Goal: Task Accomplishment & Management: Manage account settings

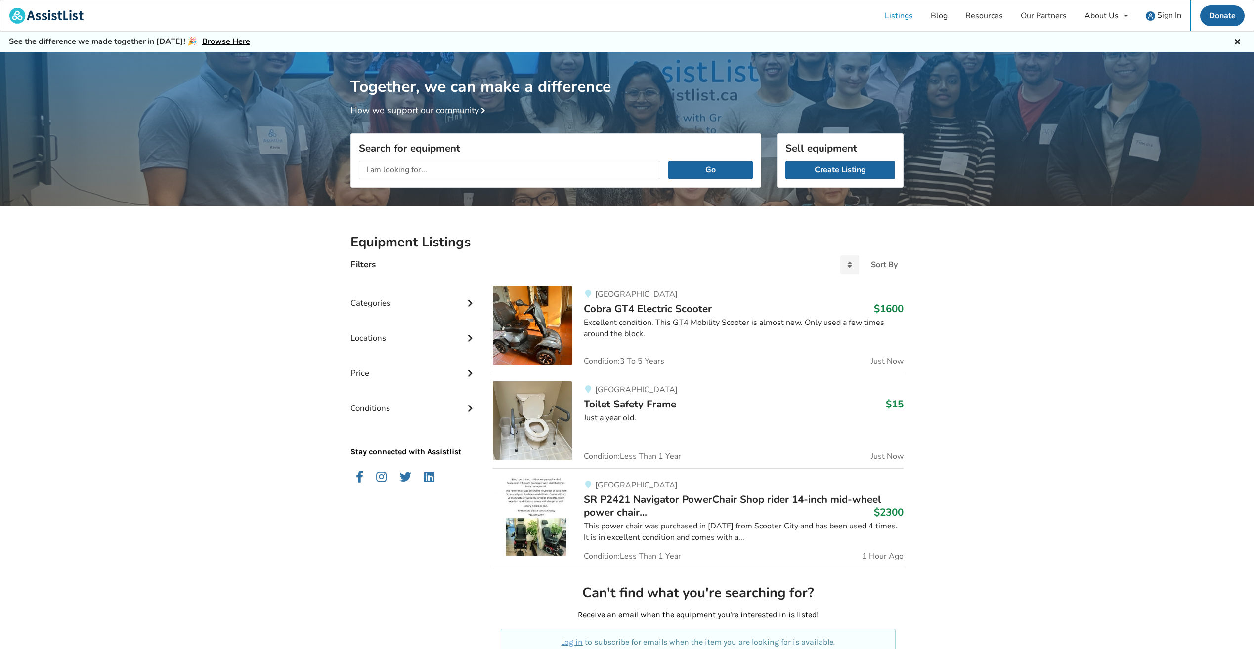
click at [432, 168] on input "text" at bounding box center [509, 170] width 301 height 19
type input "whill c2"
click at [668, 161] on button "Go" at bounding box center [710, 170] width 85 height 19
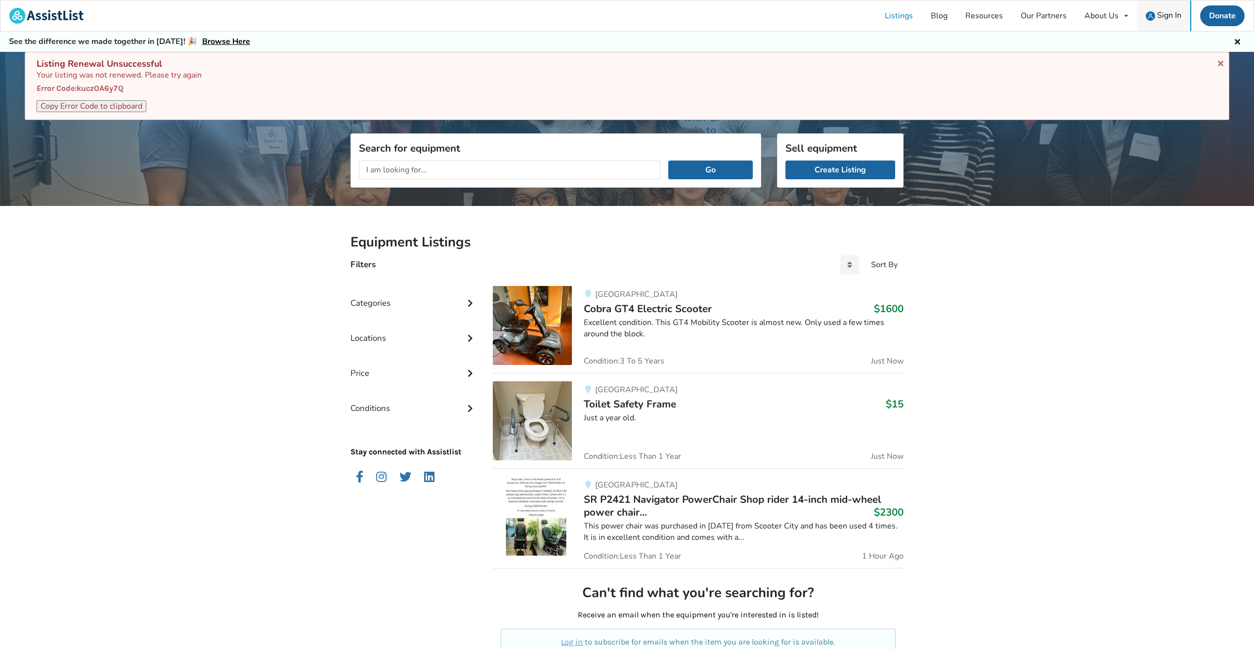
click at [1155, 16] on div "Sign In" at bounding box center [1163, 15] width 36 height 9
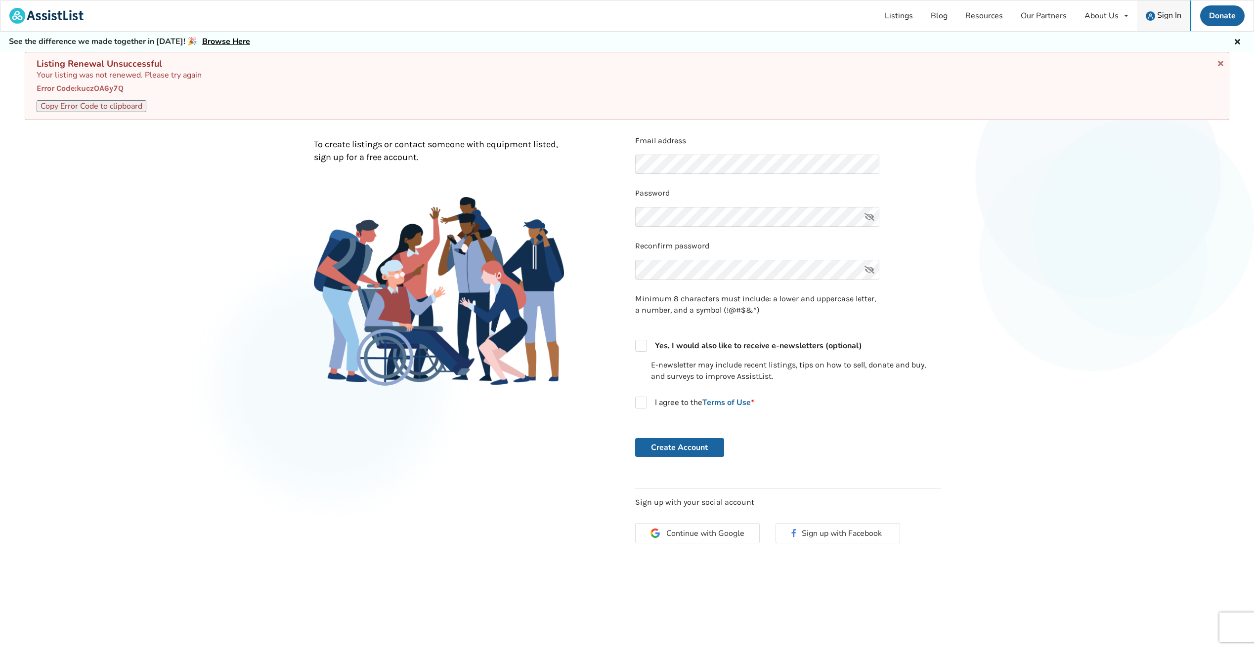
click at [1170, 20] on span "Sign In" at bounding box center [1169, 15] width 24 height 11
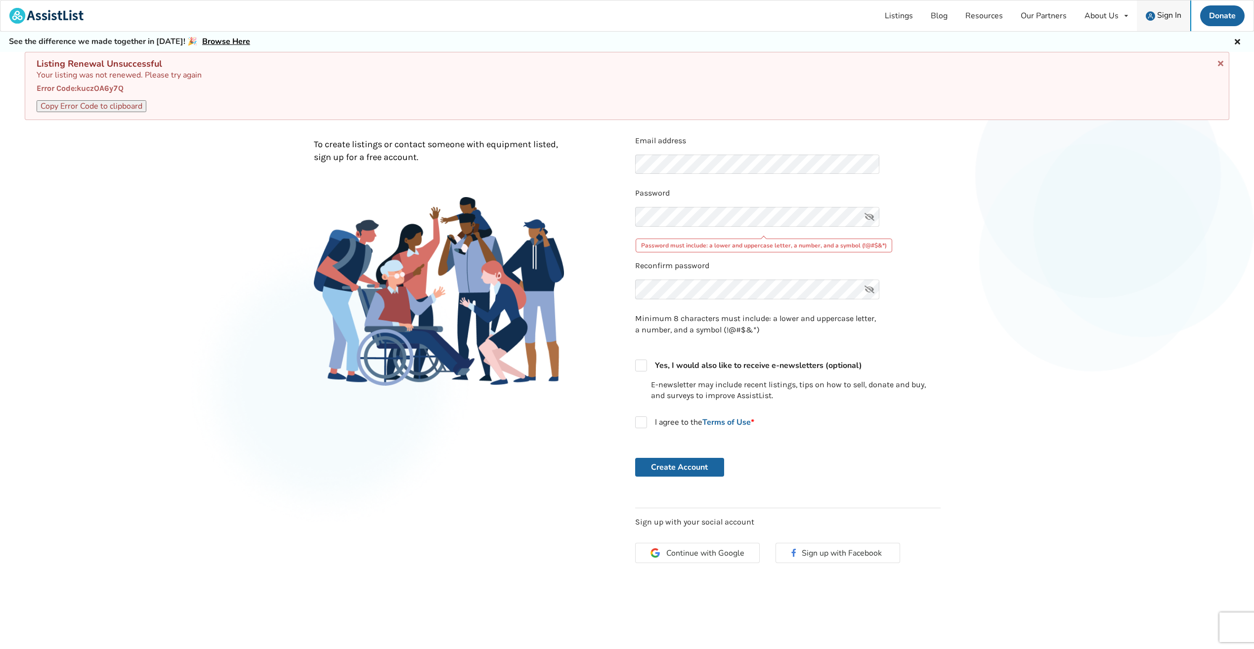
click at [1165, 19] on span "Sign In" at bounding box center [1169, 15] width 24 height 11
click at [1218, 65] on icon at bounding box center [1220, 62] width 9 height 8
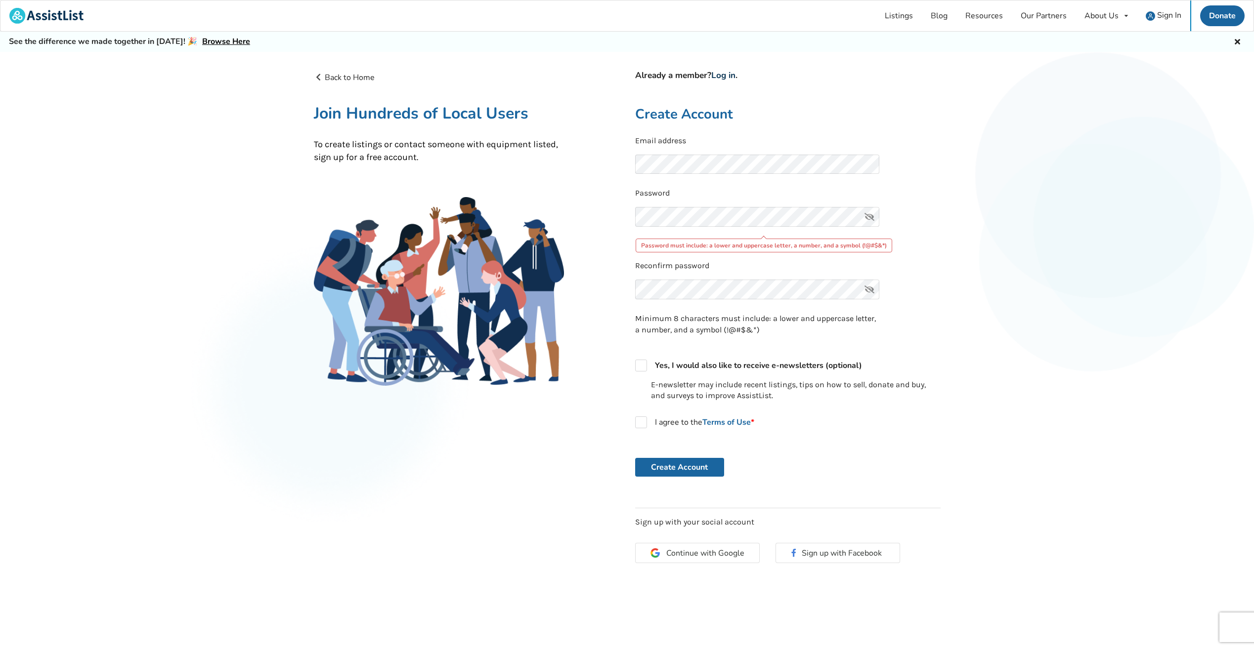
click at [728, 74] on link "Log in" at bounding box center [723, 75] width 24 height 11
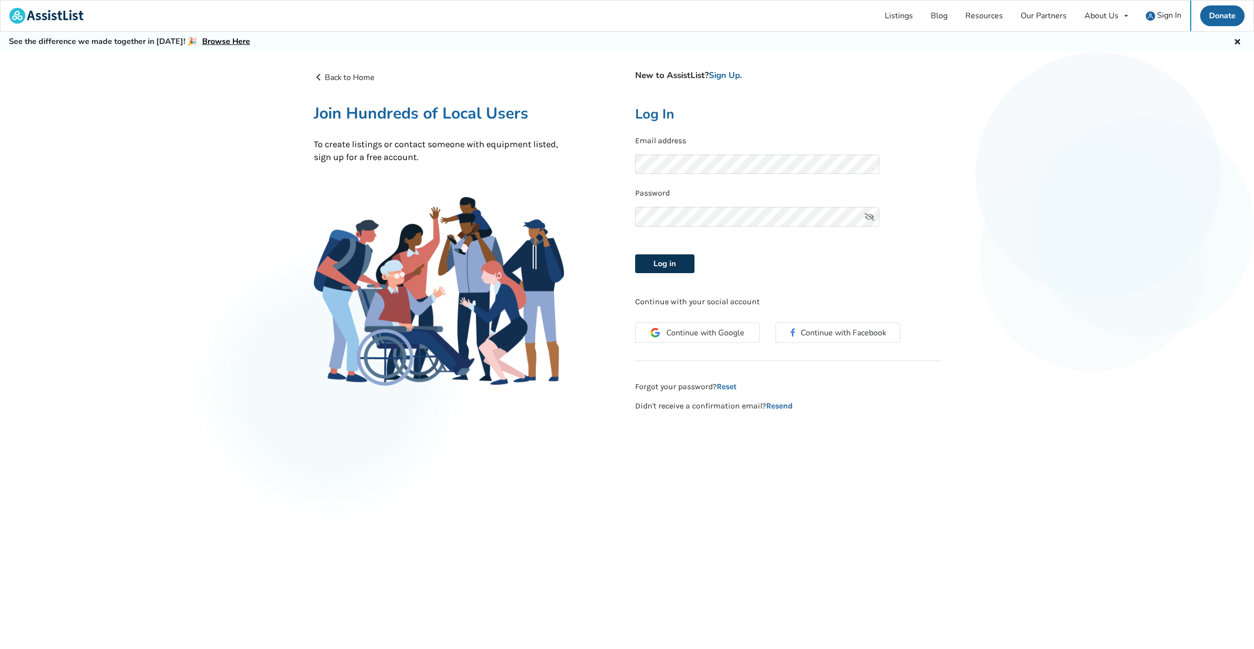
click at [666, 260] on button "Log in" at bounding box center [664, 263] width 59 height 19
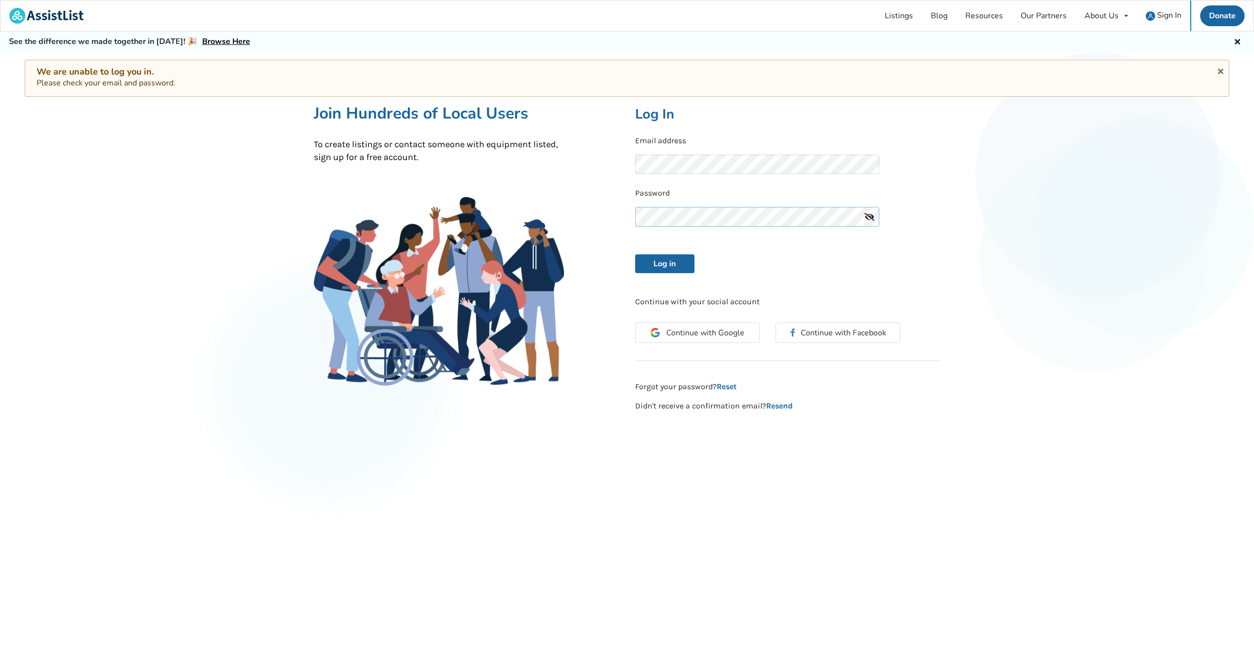
click at [604, 204] on div "Back to Home New to AssistList? Sign Up . Join Hundreds of Local Users To creat…" at bounding box center [627, 242] width 642 height 356
click at [635, 254] on button "Log in" at bounding box center [664, 263] width 59 height 19
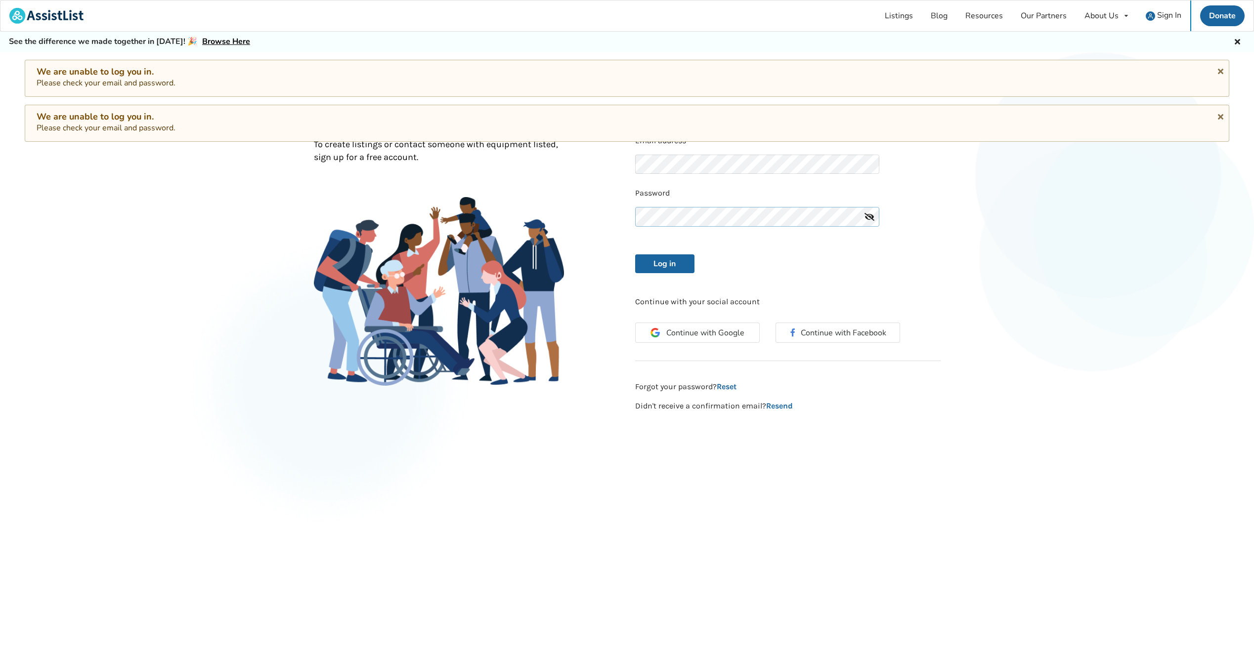
click at [561, 197] on div "Back to Home New to AssistList? Sign Up . Join Hundreds of Local Users To creat…" at bounding box center [627, 242] width 642 height 356
click at [635, 254] on button "Log in" at bounding box center [664, 263] width 59 height 19
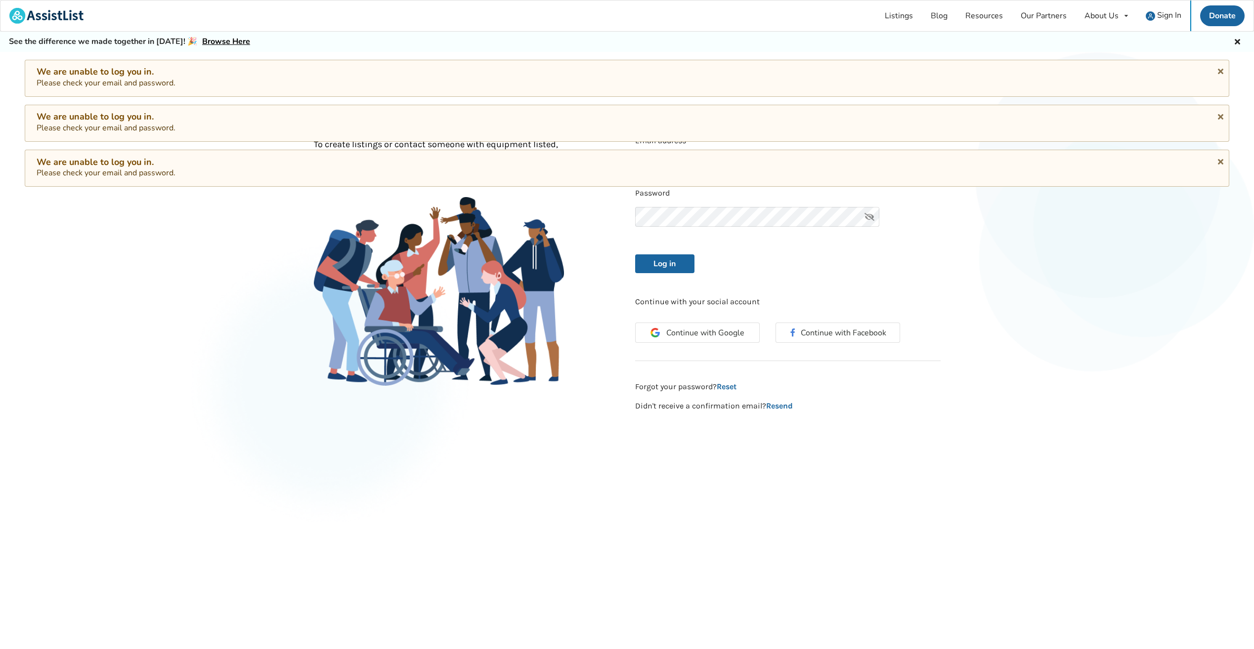
click at [974, 292] on div "Back to Home New to AssistList? Sign Up . Join Hundreds of Local Users To creat…" at bounding box center [627, 261] width 1254 height 418
click at [1223, 164] on div "We are unable to log you in. Please check your email and password." at bounding box center [627, 168] width 1204 height 37
click at [1220, 164] on icon at bounding box center [1220, 160] width 9 height 8
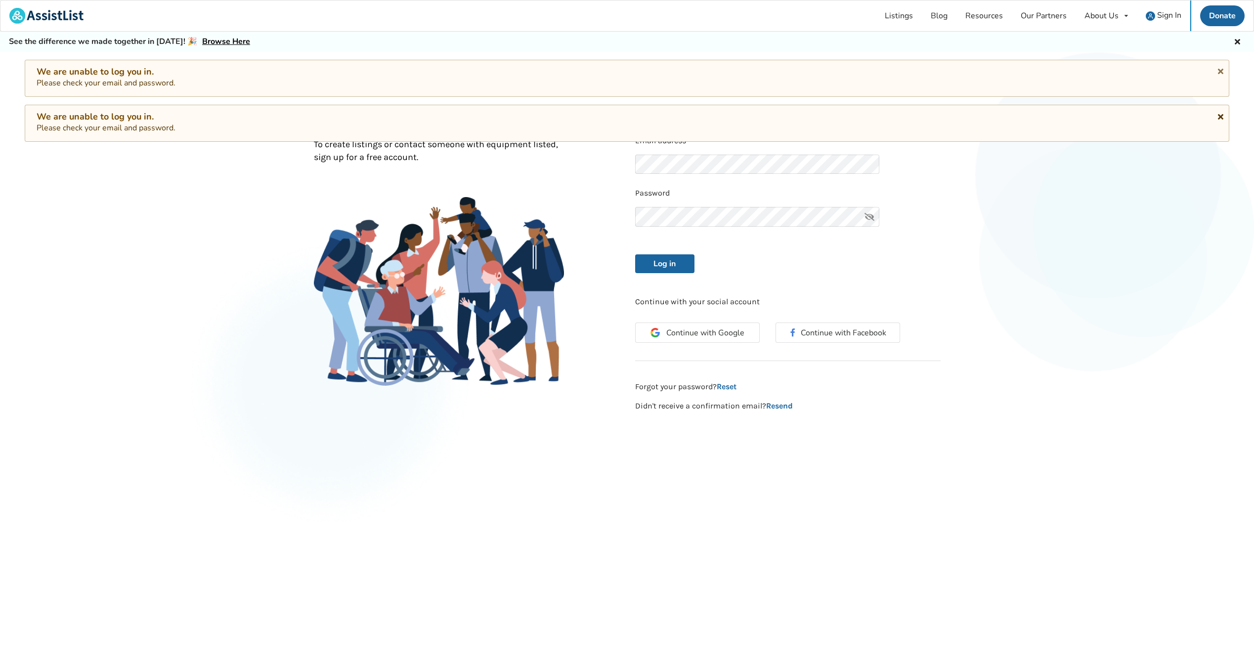
click at [1218, 116] on icon at bounding box center [1220, 115] width 9 height 8
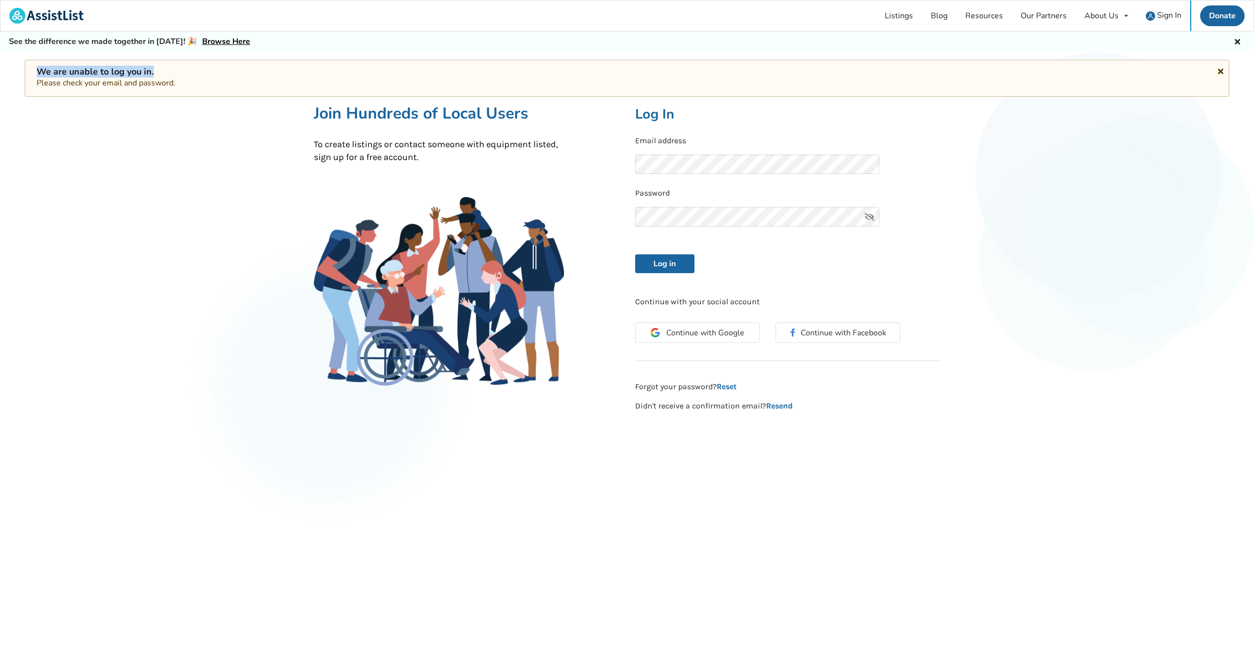
click at [1217, 73] on div "We are unable to log you in. Please check your email and password." at bounding box center [627, 78] width 1204 height 37
click at [458, 179] on div "Back to Home New to AssistList? Sign Up . Join Hundreds of Local Users To creat…" at bounding box center [627, 242] width 642 height 356
click at [635, 254] on button "Log in" at bounding box center [664, 263] width 59 height 19
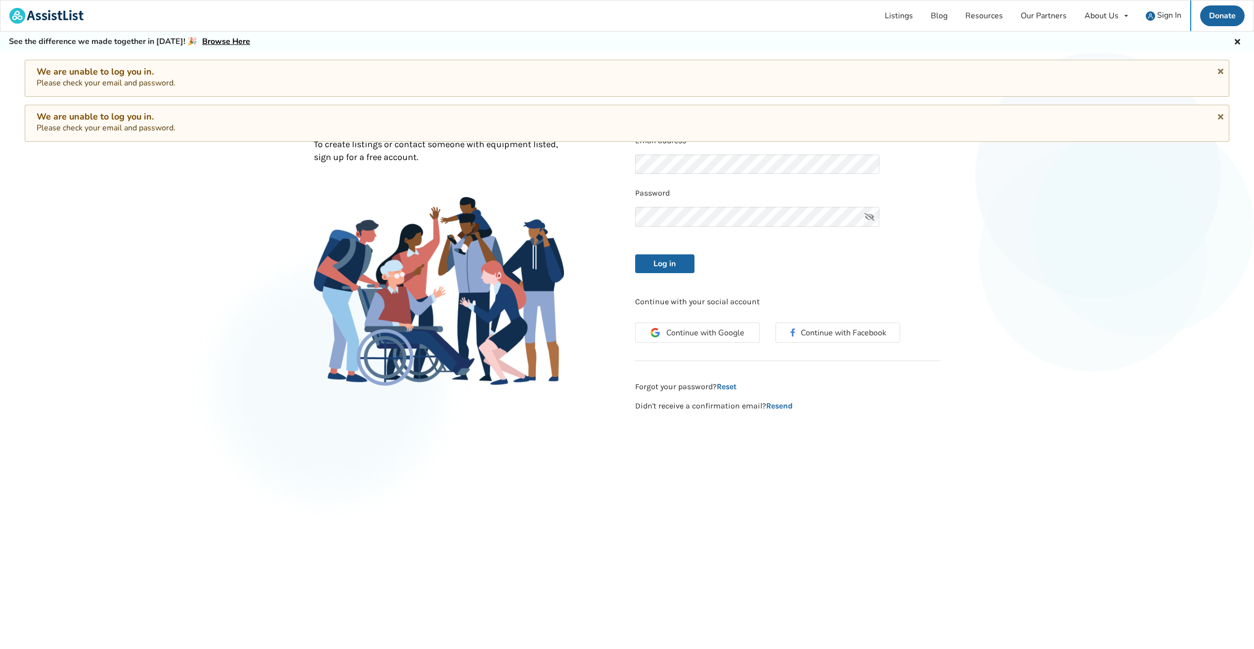
click at [860, 282] on div "New to AssistList? Sign Up . Log In Email address Password Log in Continue with…" at bounding box center [787, 242] width 321 height 340
drag, startPoint x: 1218, startPoint y: 118, endPoint x: 1217, endPoint y: 101, distance: 16.4
click at [1218, 117] on icon at bounding box center [1220, 115] width 9 height 8
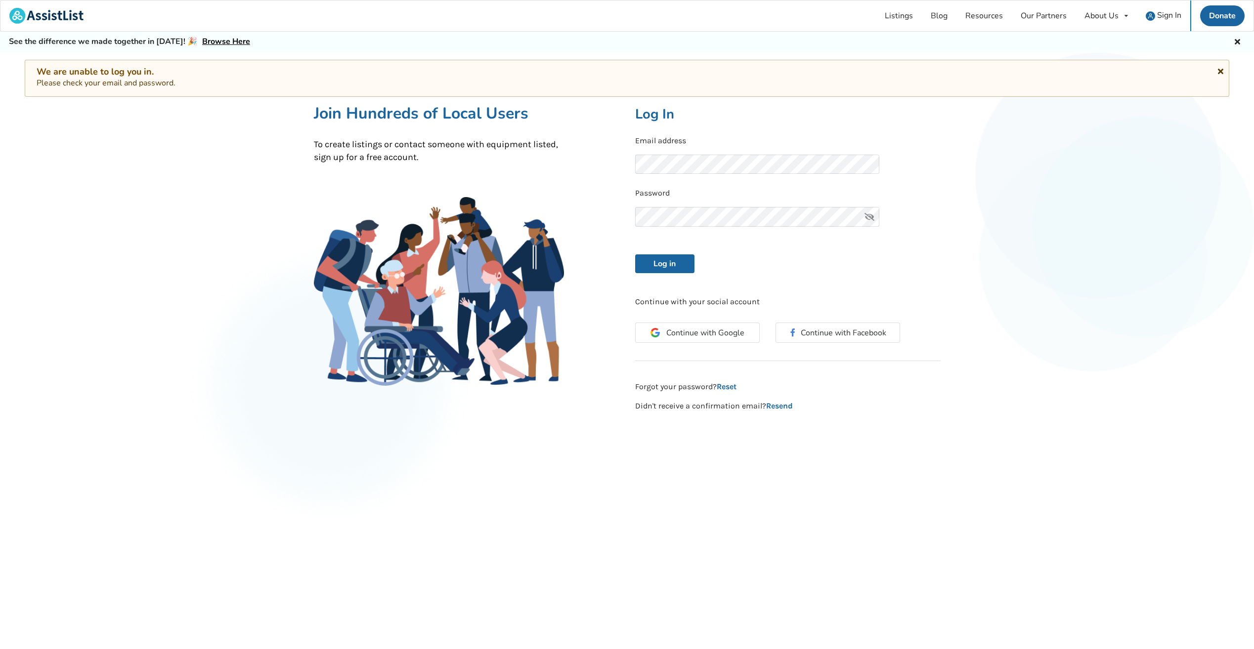
click at [1217, 71] on icon at bounding box center [1220, 70] width 9 height 8
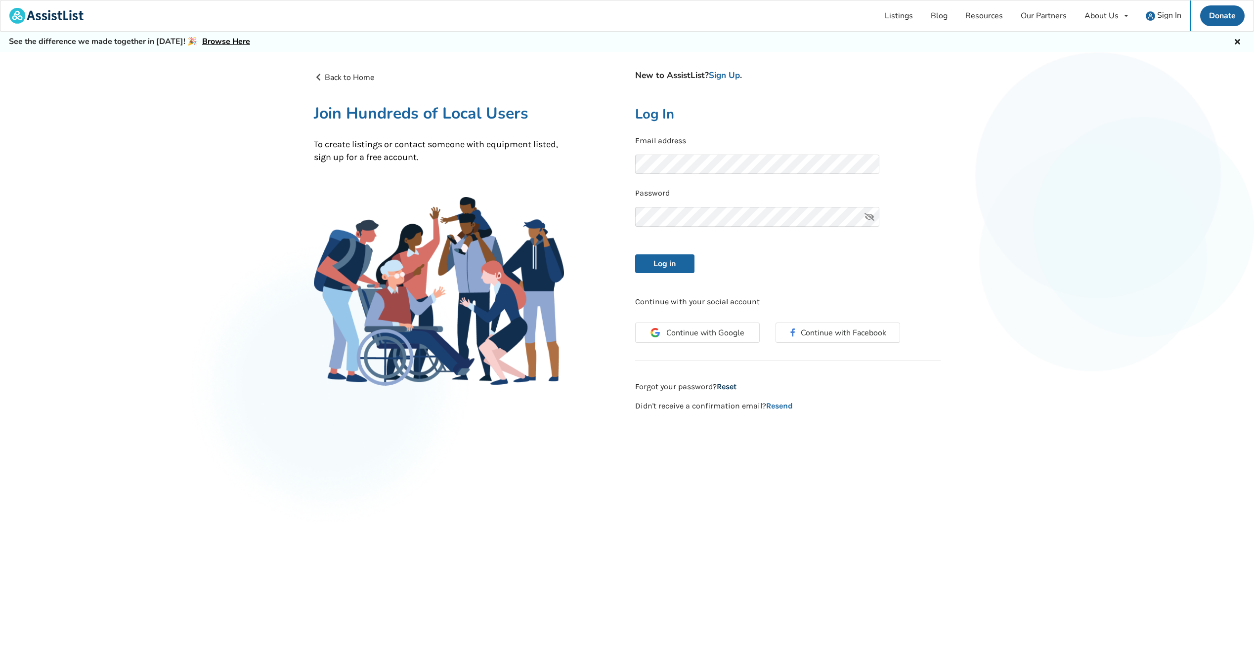
click at [726, 388] on link "Reset" at bounding box center [727, 386] width 20 height 9
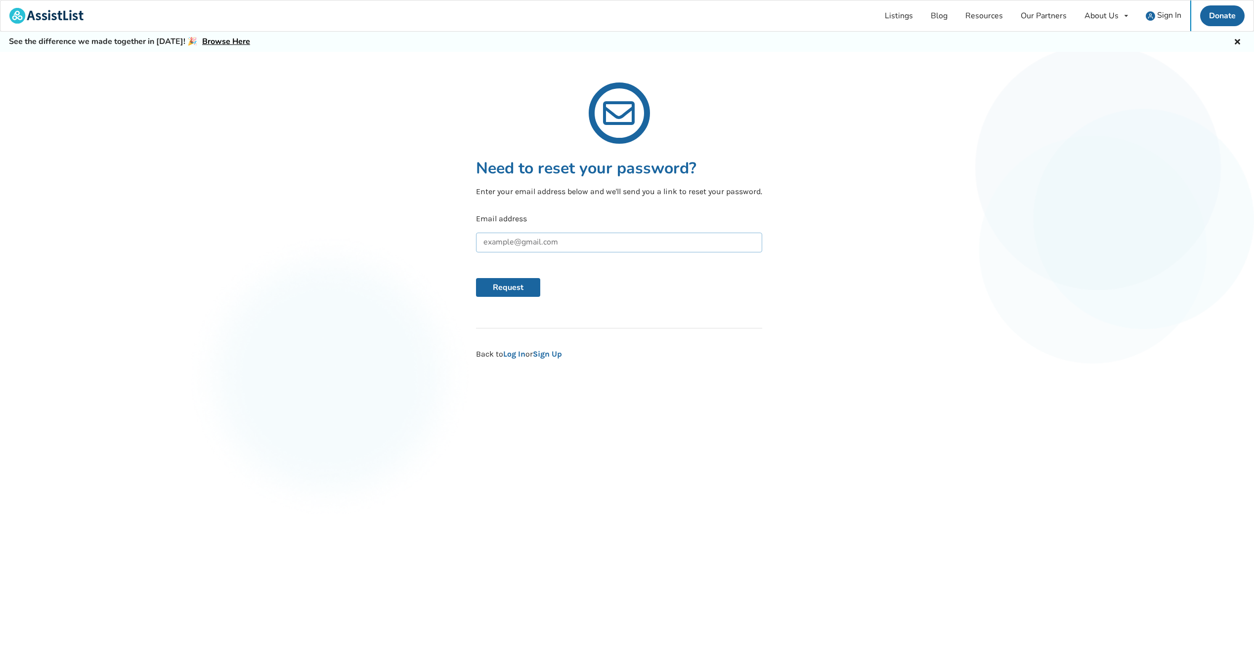
click at [558, 245] on input "text" at bounding box center [619, 243] width 286 height 20
type input "[PERSON_NAME][EMAIL_ADDRESS][DOMAIN_NAME]"
click at [532, 286] on button "Request" at bounding box center [508, 287] width 64 height 19
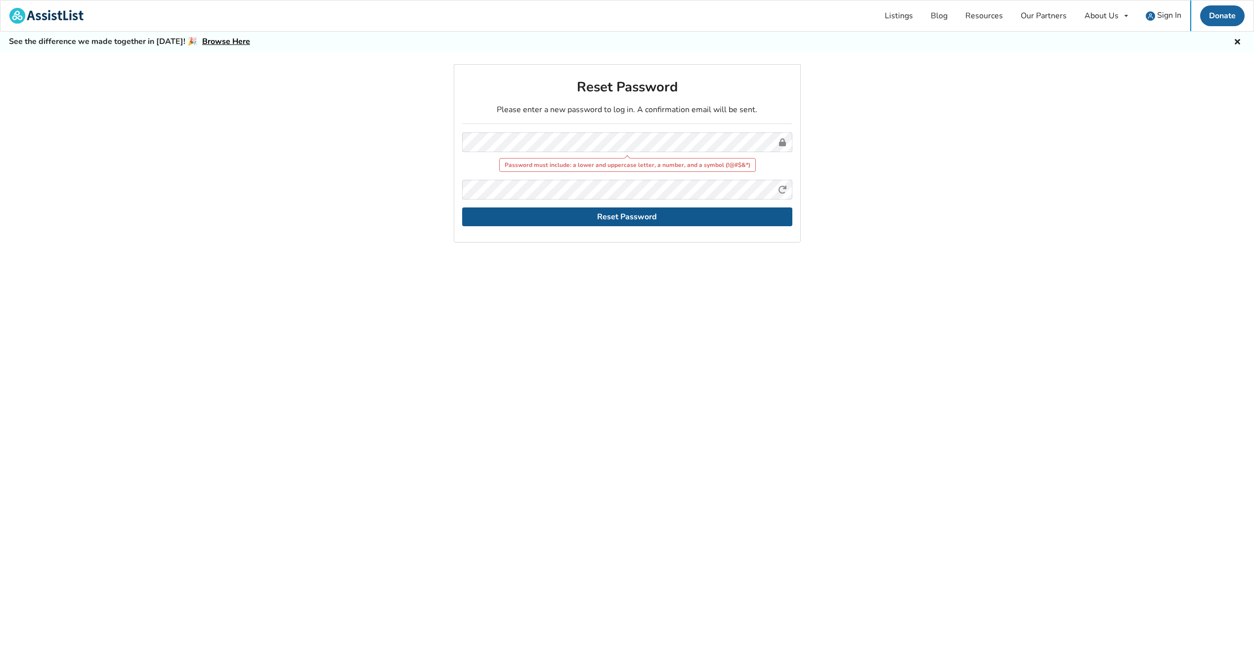
click at [673, 207] on form "Password must include: a lower and uppercase letter, a number, and a symbol (!@…" at bounding box center [627, 179] width 330 height 94
click at [672, 212] on button "Reset Password" at bounding box center [627, 217] width 330 height 19
click at [651, 211] on button "Reset Password" at bounding box center [627, 217] width 330 height 19
click at [650, 211] on button "Reset Password" at bounding box center [627, 217] width 330 height 19
drag, startPoint x: 650, startPoint y: 211, endPoint x: 644, endPoint y: 211, distance: 5.5
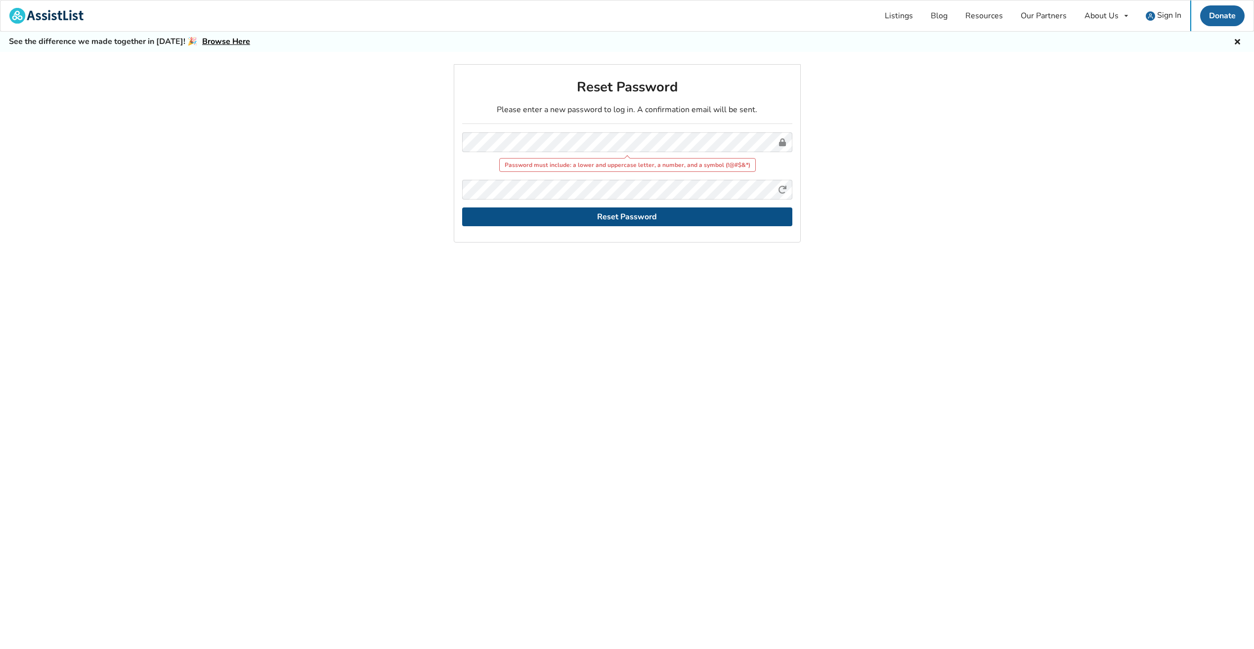
click at [649, 211] on button "Reset Password" at bounding box center [627, 217] width 330 height 19
click at [261, 116] on div "Reset Password Please enter a new password to log in. A confirmation email will…" at bounding box center [627, 374] width 1254 height 620
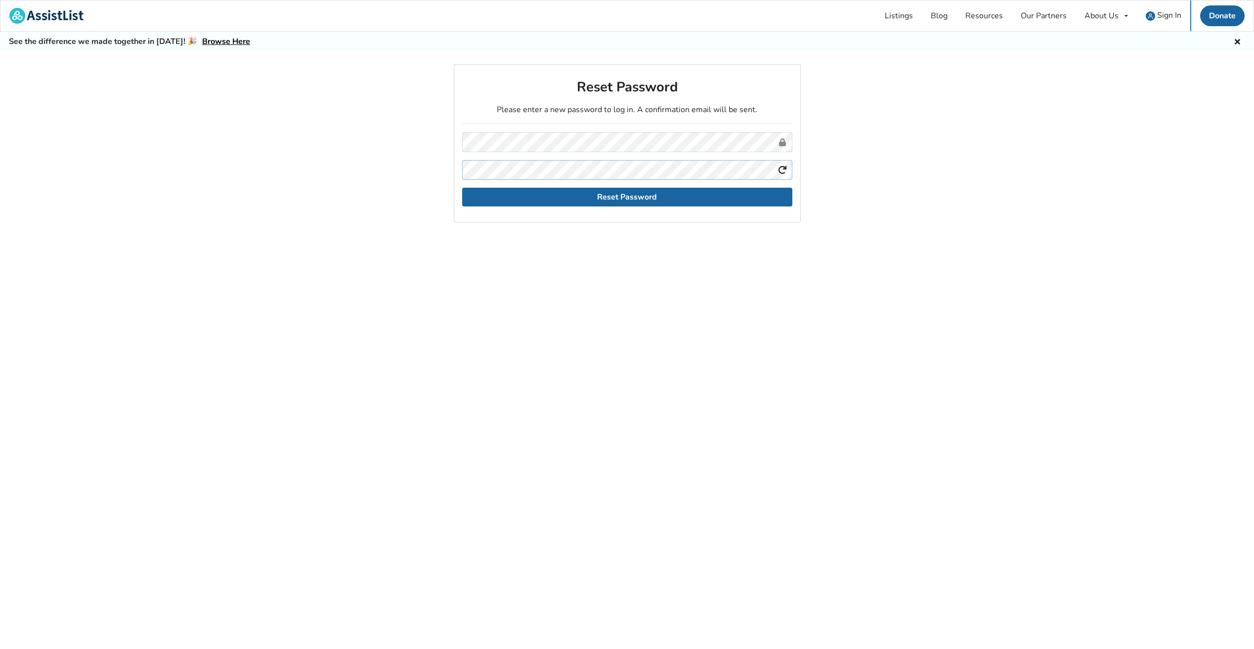
click at [462, 188] on button "Reset Password" at bounding box center [627, 197] width 330 height 19
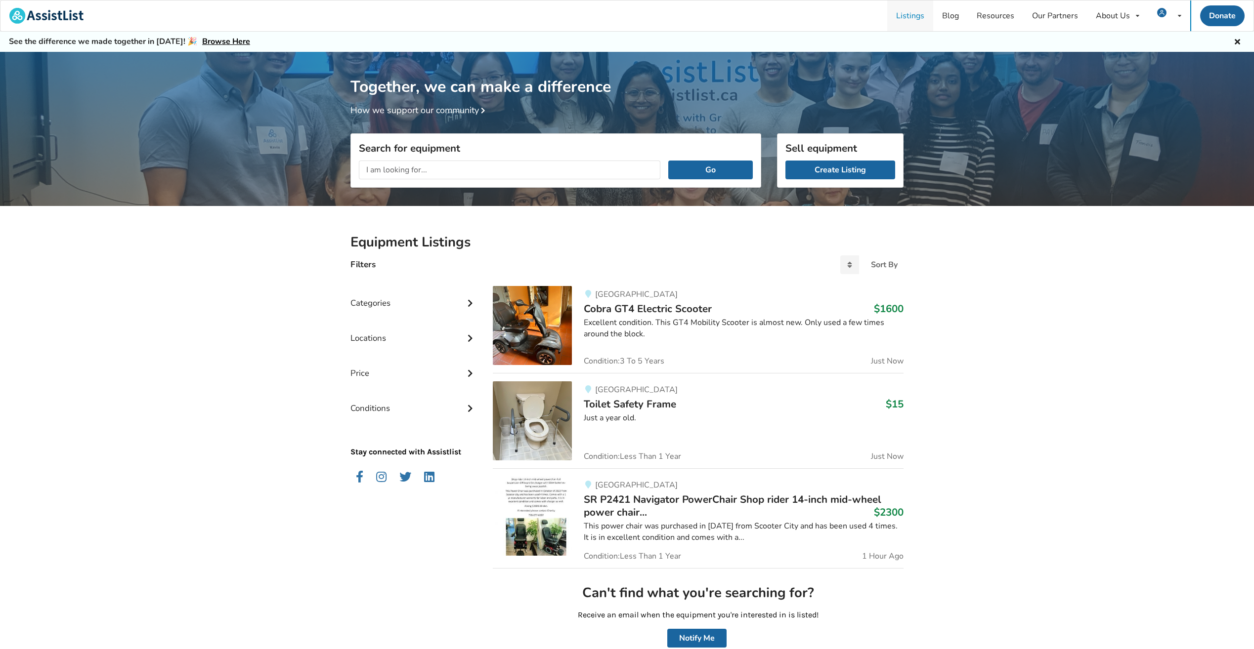
click at [917, 16] on link "Listings" at bounding box center [910, 15] width 46 height 31
click at [826, 169] on link "Create Listing" at bounding box center [840, 170] width 110 height 19
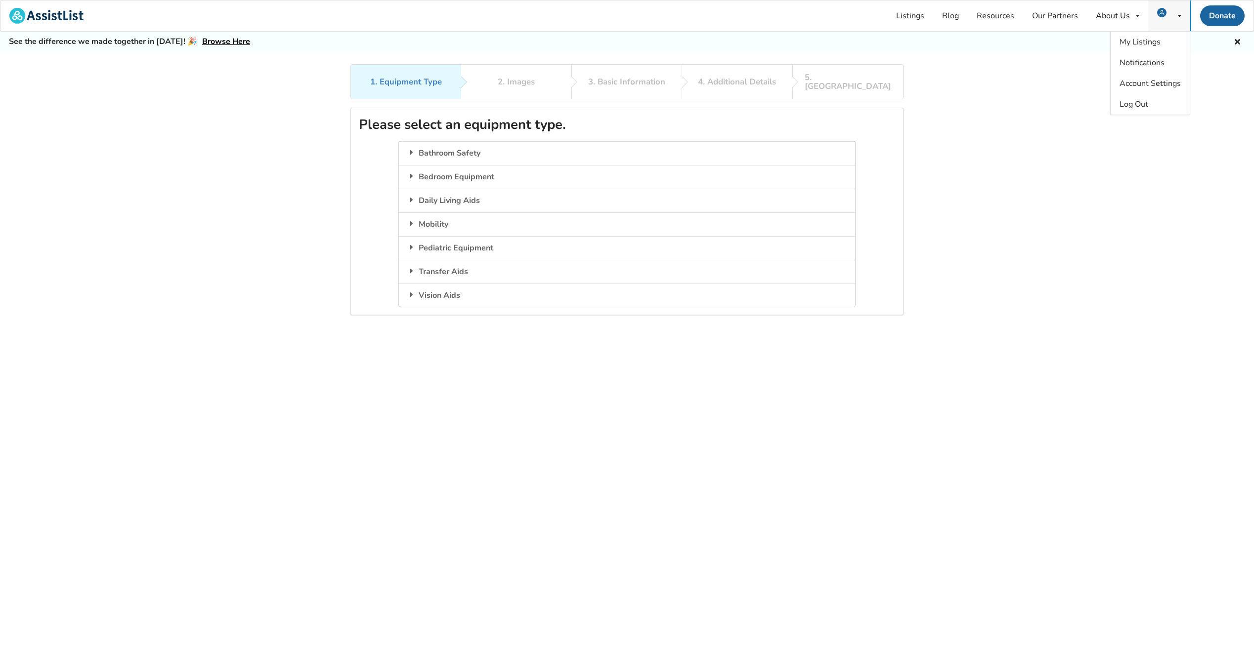
click at [1176, 17] on div "My Listings Notifications Account Settings Log Out" at bounding box center [1169, 15] width 42 height 31
click at [1158, 45] on span "My Listings" at bounding box center [1139, 42] width 41 height 11
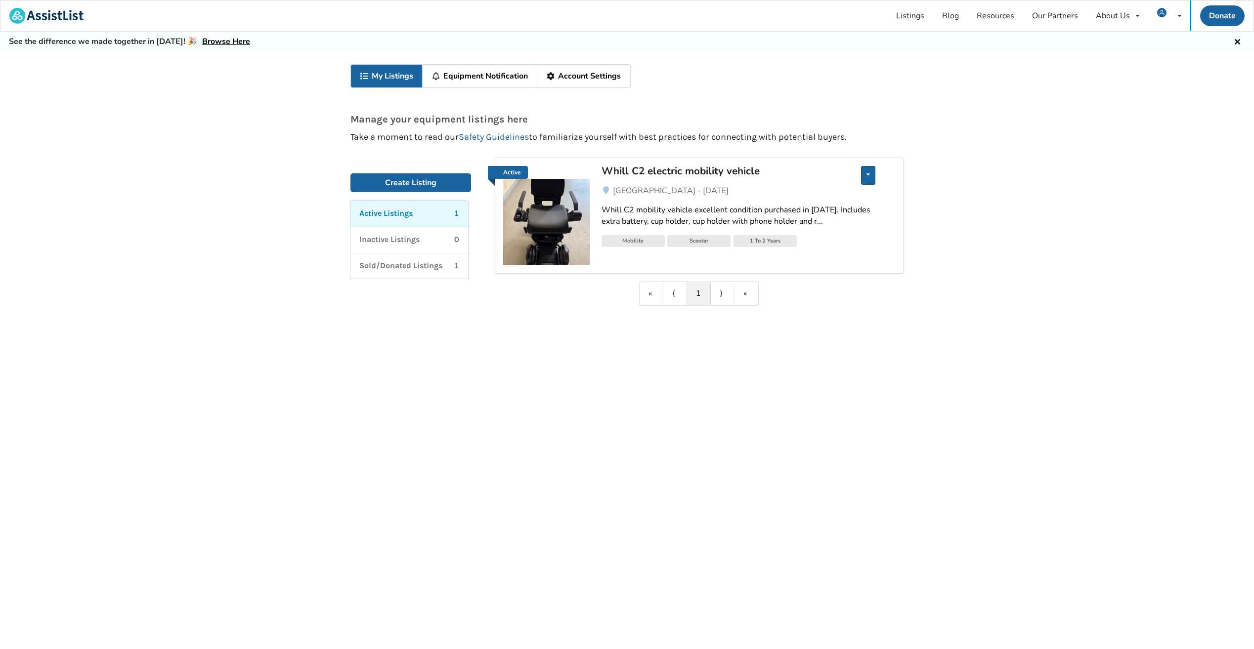
click at [868, 172] on icon at bounding box center [867, 174] width 3 height 6
click at [834, 183] on link "Edit listing" at bounding box center [811, 182] width 83 height 20
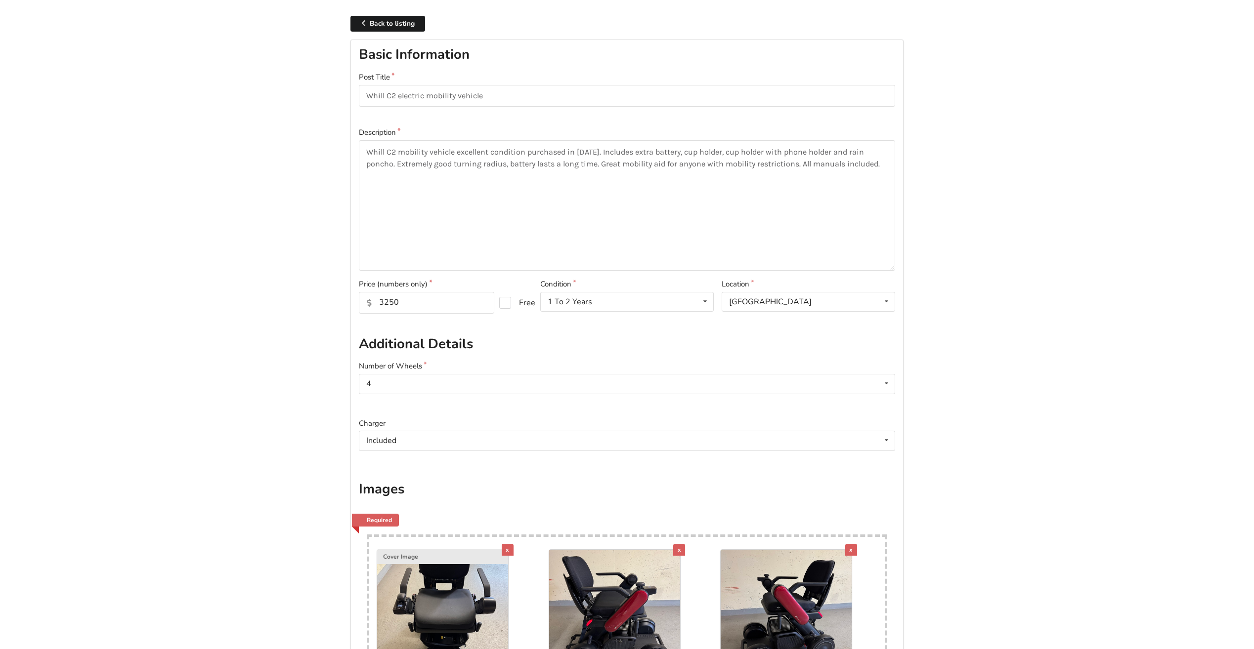
scroll to position [99, 0]
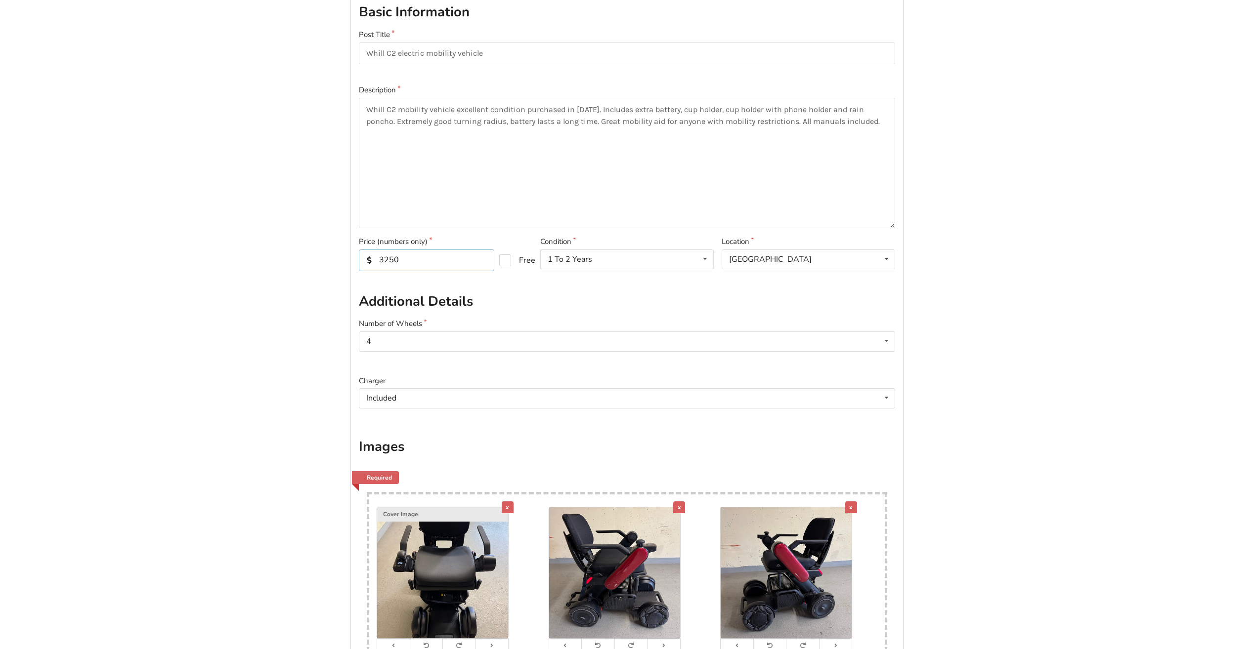
drag, startPoint x: 408, startPoint y: 263, endPoint x: 384, endPoint y: 262, distance: 24.3
click at [384, 262] on input "3250" at bounding box center [426, 261] width 135 height 22
type input "3"
type input "2800"
click at [693, 110] on textarea "Whill C2 mobility vehicle excellent condition purchased in July 2023. Includes …" at bounding box center [627, 163] width 536 height 130
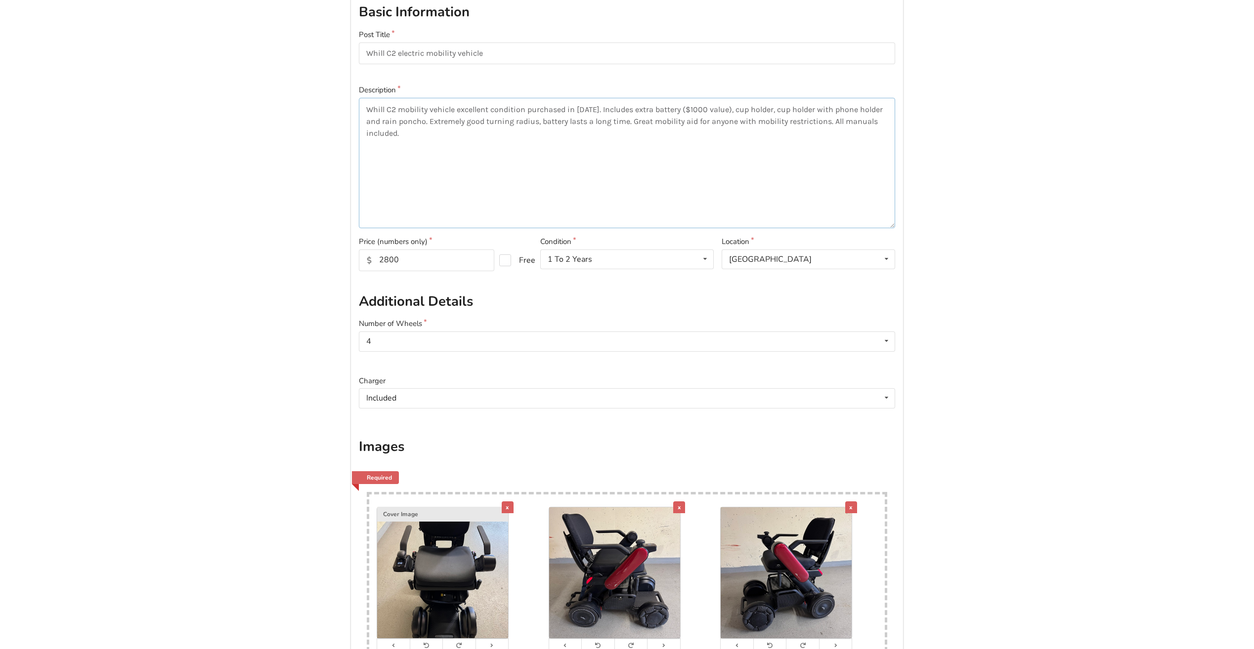
click at [739, 110] on textarea "Whill C2 mobility vehicle excellent condition purchased in July 2023. Includes …" at bounding box center [627, 163] width 536 height 130
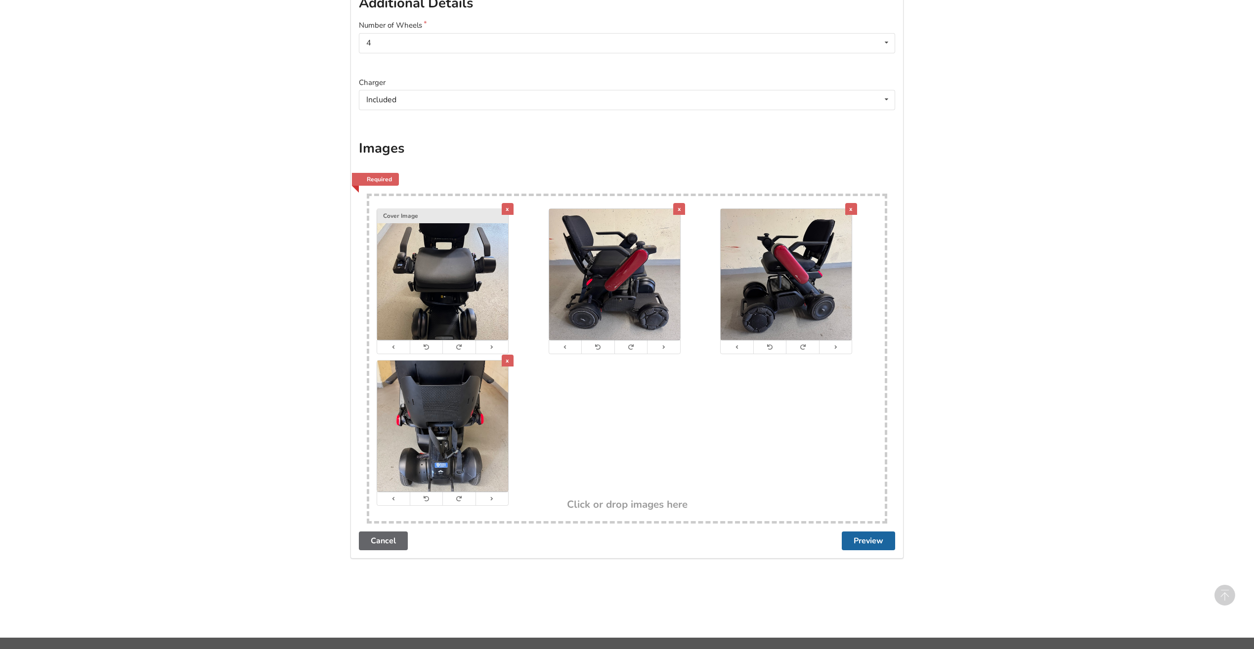
scroll to position [416, 0]
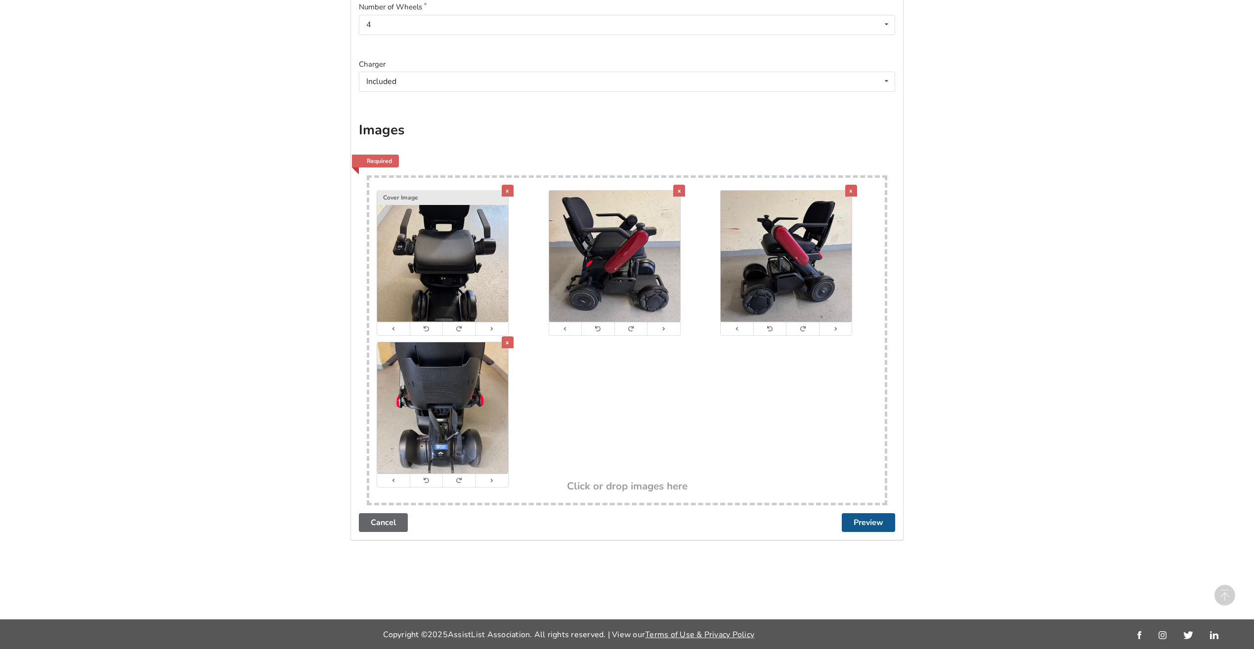
type textarea "Whill C2 mobility vehicle excellent condition purchased in July 2023. Includes …"
click at [866, 519] on button "Preview" at bounding box center [868, 522] width 53 height 19
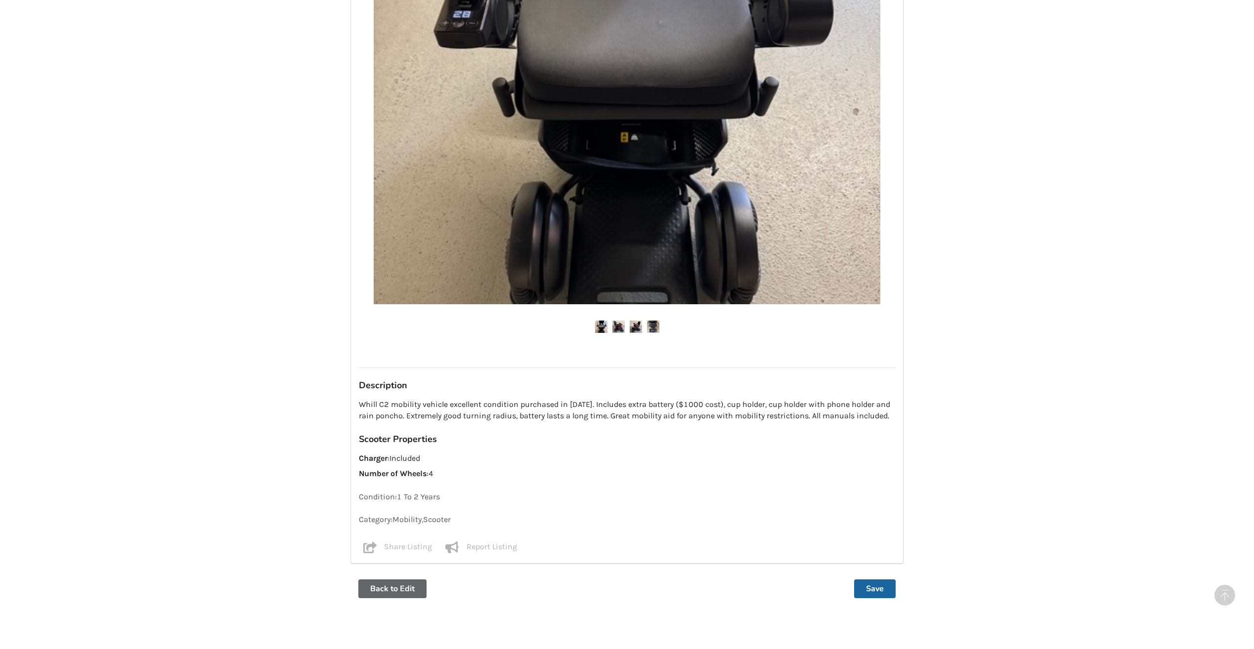
scroll to position [467, 0]
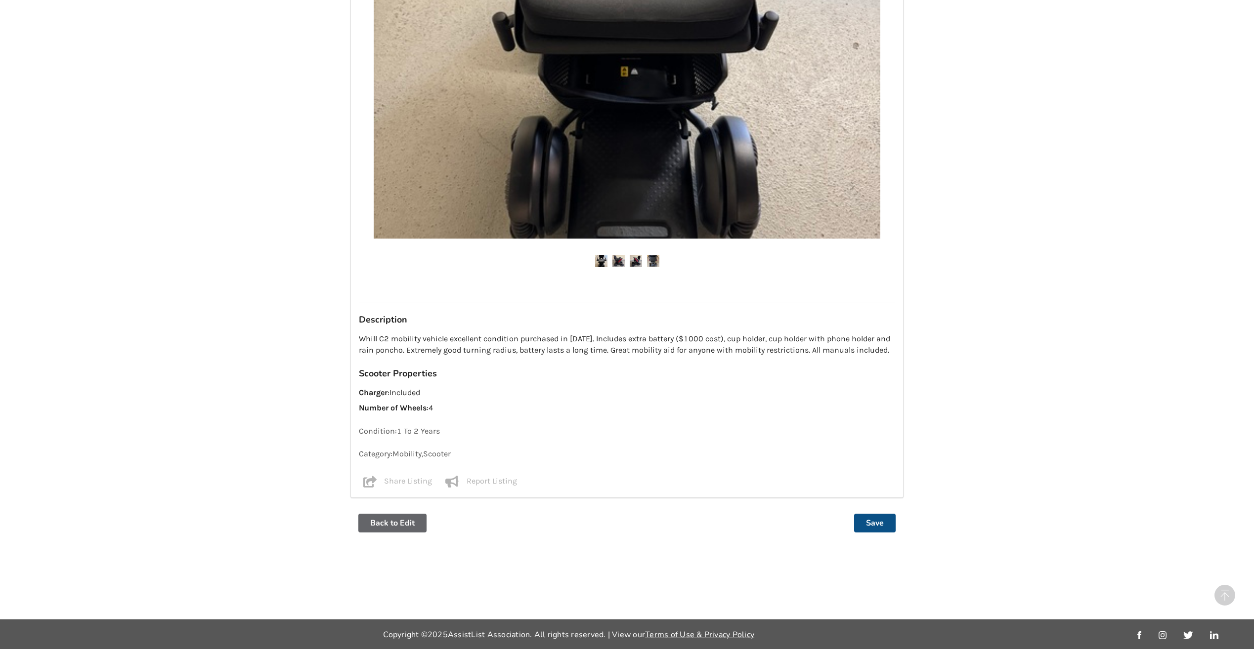
click at [873, 526] on button "Save" at bounding box center [875, 523] width 42 height 19
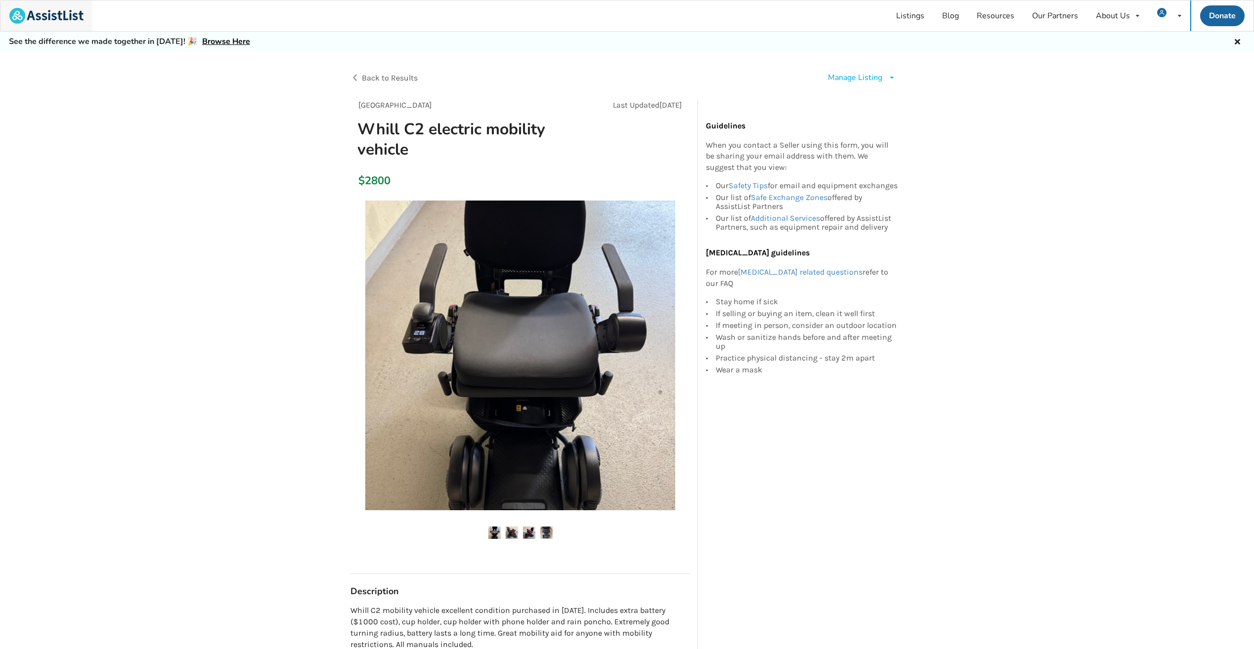
click at [54, 9] on img at bounding box center [46, 16] width 74 height 16
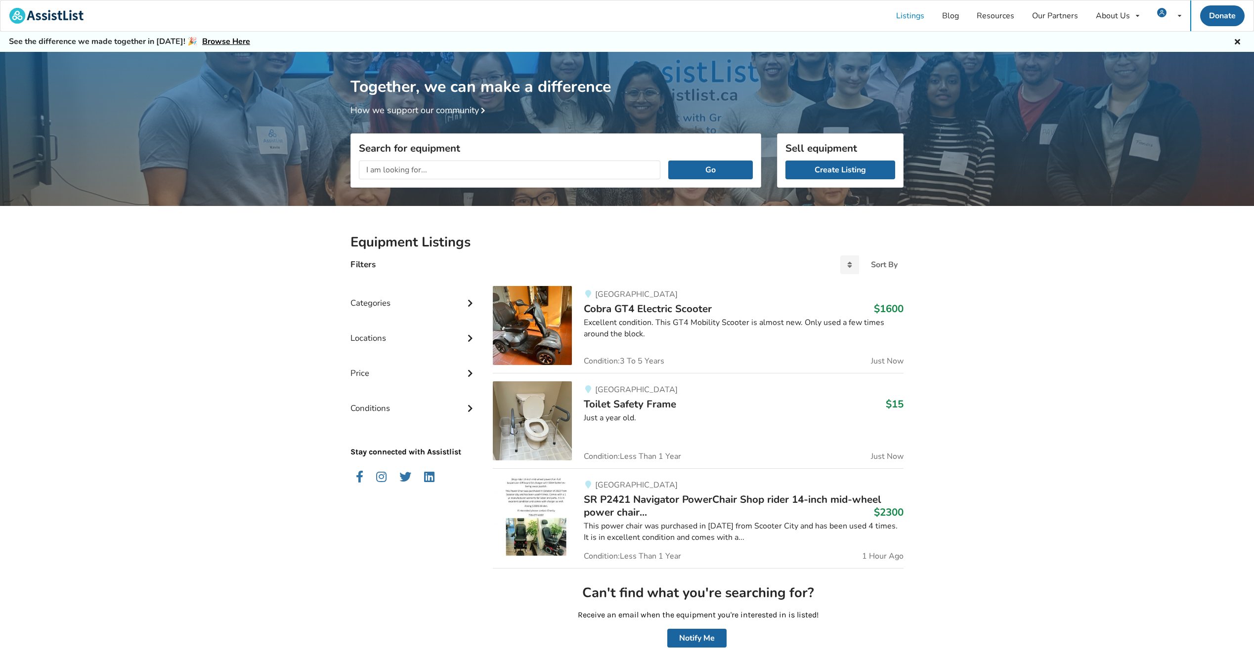
click at [475, 169] on input "text" at bounding box center [509, 170] width 301 height 19
click at [668, 161] on button "Go" at bounding box center [710, 170] width 85 height 19
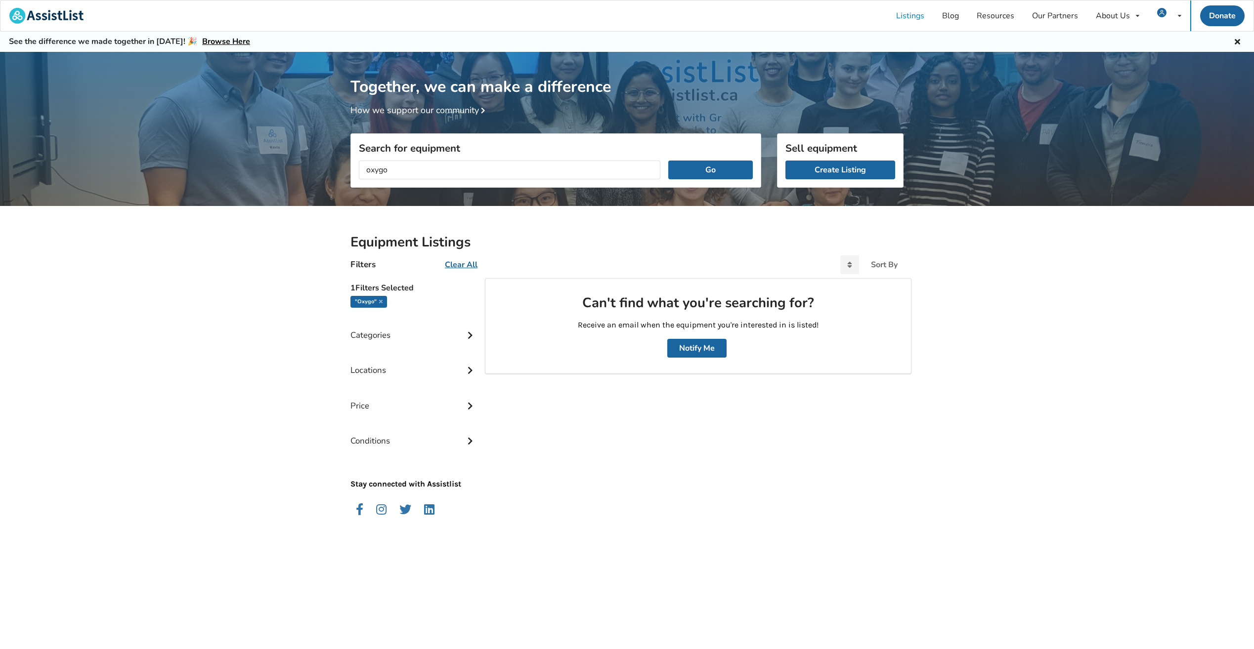
click at [403, 167] on input "oxygo" at bounding box center [509, 170] width 301 height 19
click at [386, 168] on input "oxygo" at bounding box center [509, 170] width 301 height 19
click at [668, 161] on button "Go" at bounding box center [710, 170] width 85 height 19
type input "o2"
click at [668, 161] on button "Go" at bounding box center [710, 170] width 85 height 19
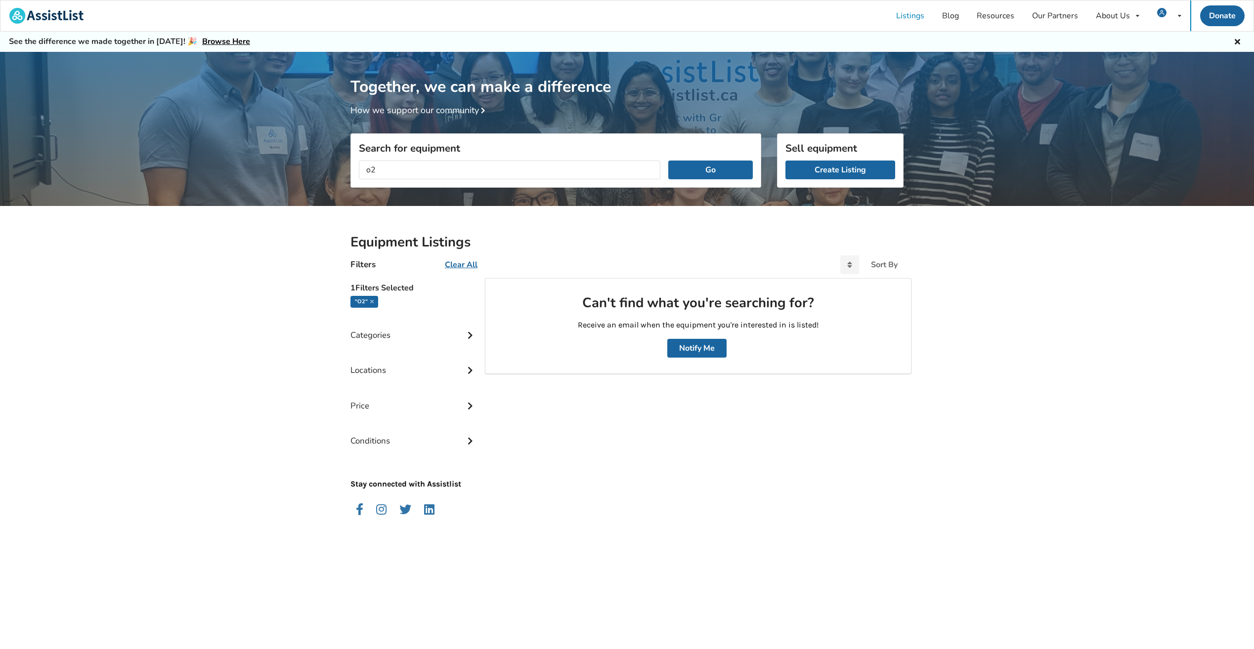
click at [390, 337] on div "Categories" at bounding box center [413, 327] width 127 height 35
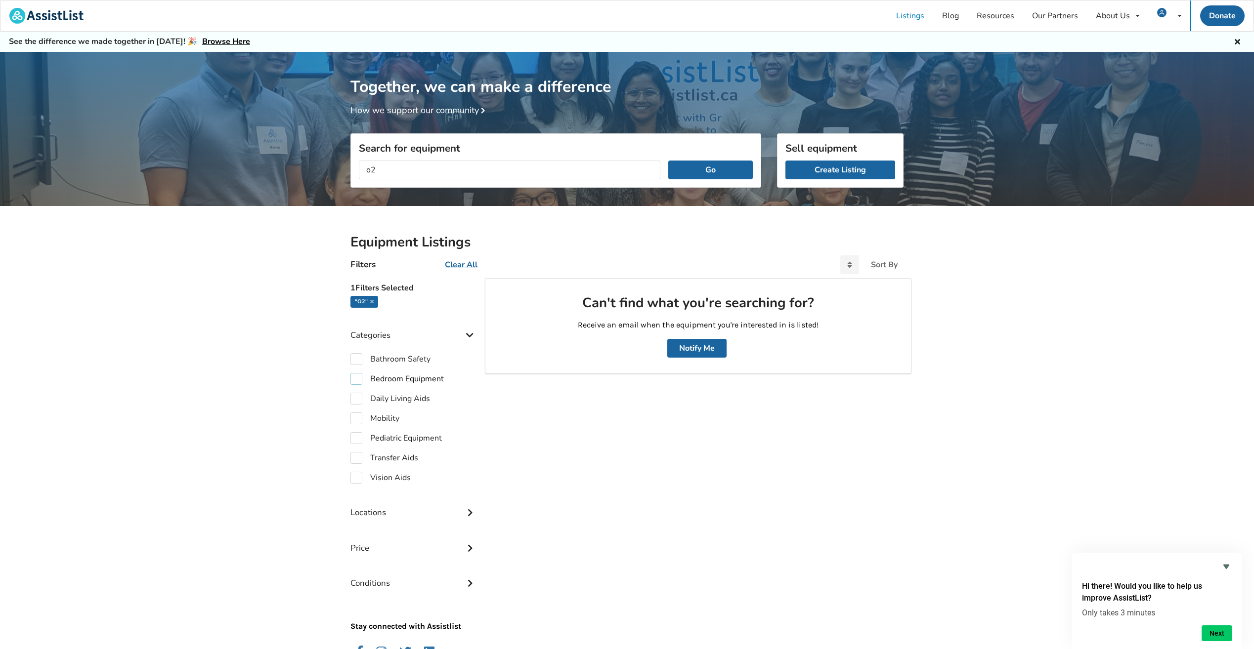
click at [428, 380] on label "Bedroom Equipment" at bounding box center [396, 379] width 93 height 12
checkbox input "true"
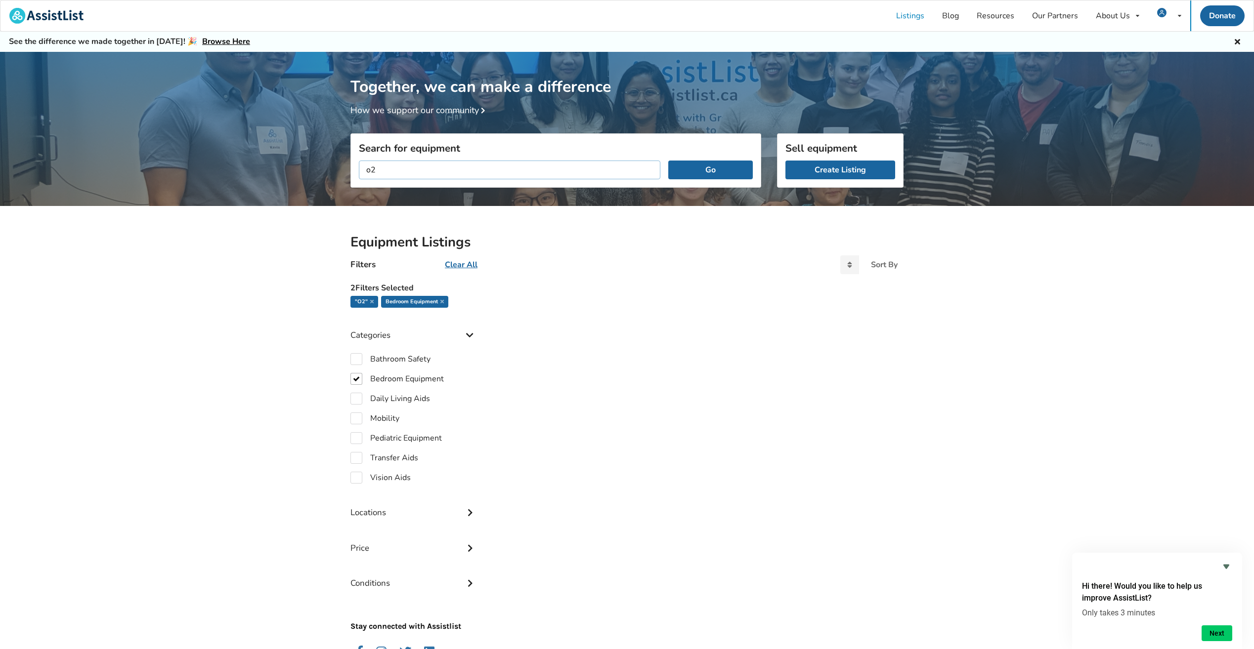
drag, startPoint x: 383, startPoint y: 171, endPoint x: 343, endPoint y: 167, distance: 40.8
click at [345, 167] on div "Together, we can make a difference How we support our community Search for equi…" at bounding box center [627, 373] width 1254 height 643
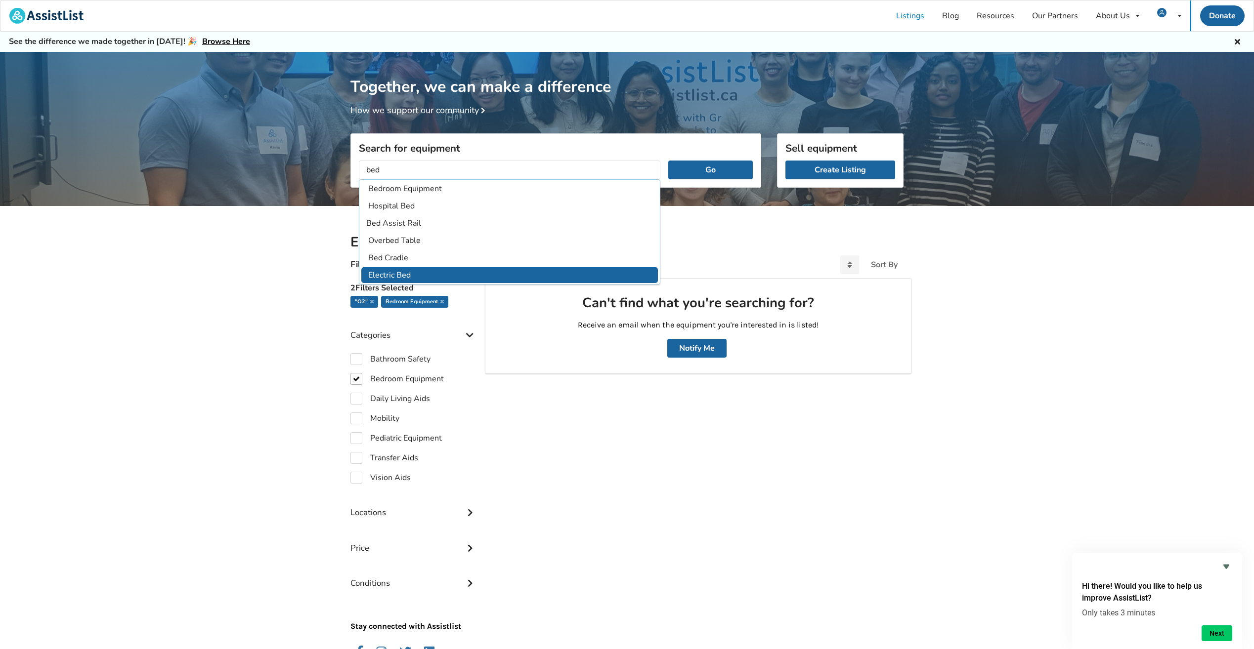
click at [401, 272] on li "Electric Bed" at bounding box center [509, 275] width 296 height 16
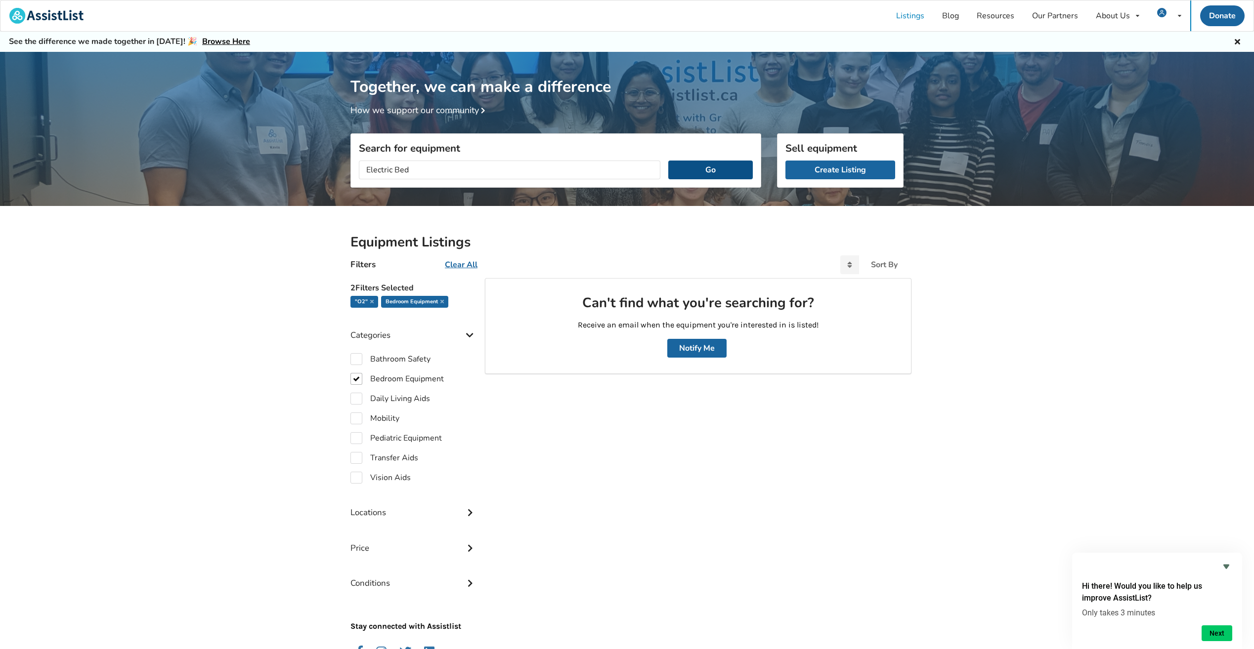
click at [714, 161] on button "Go" at bounding box center [710, 170] width 85 height 19
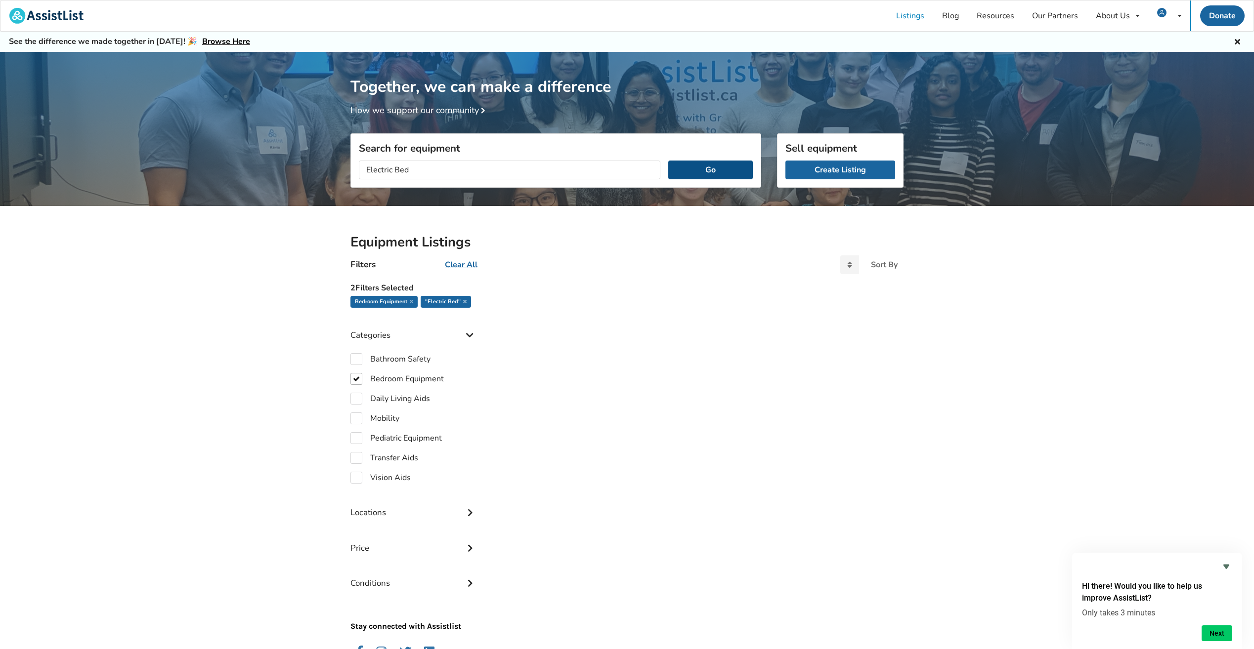
click at [717, 171] on button "Go" at bounding box center [710, 170] width 85 height 19
click at [426, 169] on input "Electric Bed" at bounding box center [509, 170] width 301 height 19
click at [668, 161] on button "Go" at bounding box center [710, 170] width 85 height 19
drag, startPoint x: 402, startPoint y: 165, endPoint x: 316, endPoint y: 156, distance: 86.0
click at [319, 156] on div "Together, we can make a difference How we support our community Search for equi…" at bounding box center [627, 373] width 1254 height 643
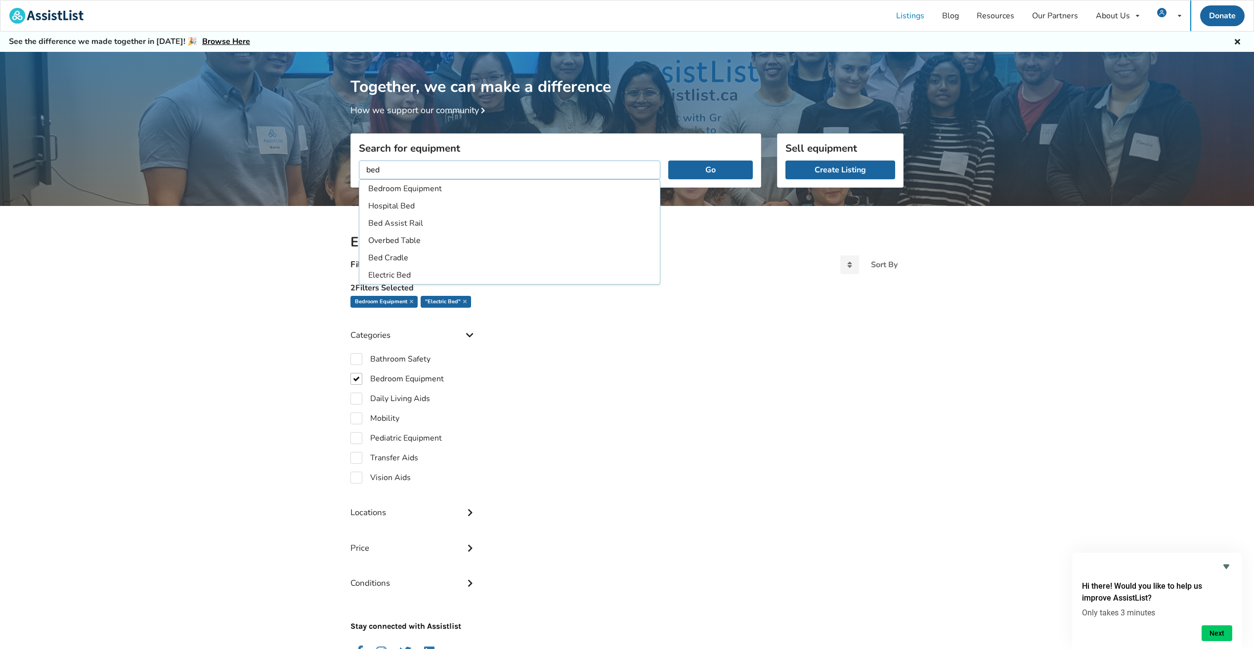
type input "bed"
click at [668, 161] on button "Go" at bounding box center [710, 170] width 85 height 19
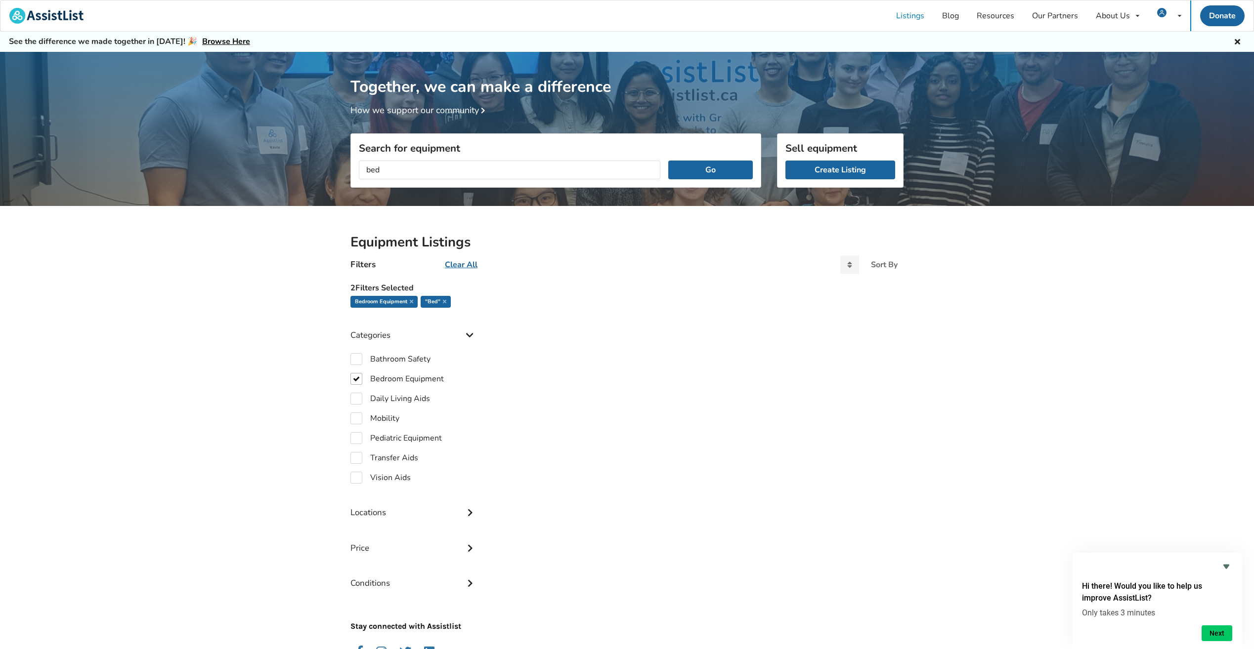
click at [443, 300] on icon at bounding box center [444, 301] width 3 height 5
